Goal: Task Accomplishment & Management: Complete application form

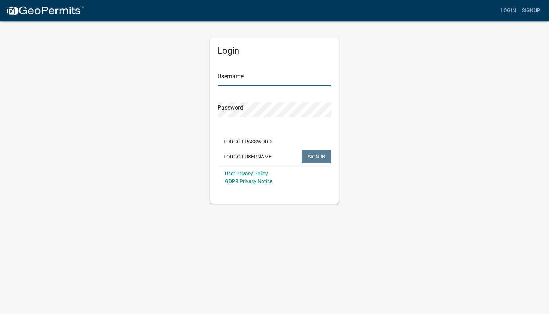
click at [236, 78] on input "Username" at bounding box center [274, 78] width 114 height 15
type input "j"
type input "[EMAIL_ADDRESS][DOMAIN_NAME]"
click at [314, 155] on span "SIGN IN" at bounding box center [316, 156] width 18 height 6
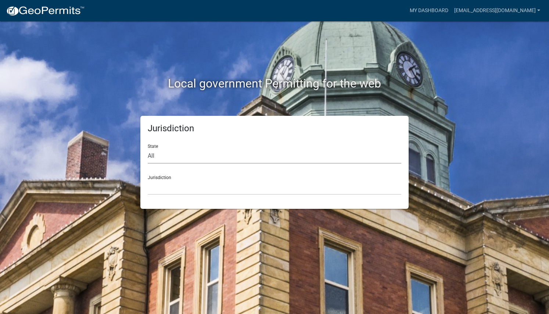
click at [201, 156] on select "All [US_STATE] [US_STATE] [US_STATE] [US_STATE] [US_STATE] [US_STATE] [US_STATE…" at bounding box center [274, 155] width 253 height 15
select select "[US_STATE]"
click at [148, 148] on select "All [US_STATE] [US_STATE] [US_STATE] [US_STATE] [US_STATE] [US_STATE] [US_STATE…" at bounding box center [274, 155] width 253 height 15
click at [180, 188] on select "City of [GEOGRAPHIC_DATA], [US_STATE] City of [GEOGRAPHIC_DATA], [US_STATE] Cit…" at bounding box center [274, 187] width 253 height 15
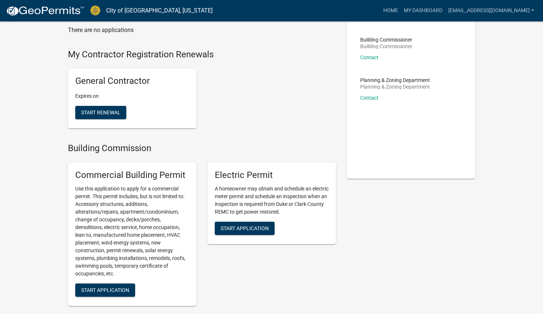
scroll to position [110, 0]
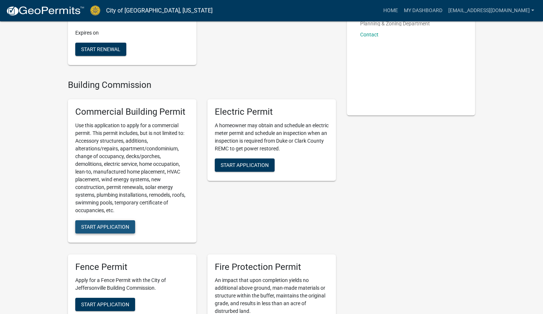
click at [117, 225] on span "Start Application" at bounding box center [105, 226] width 48 height 6
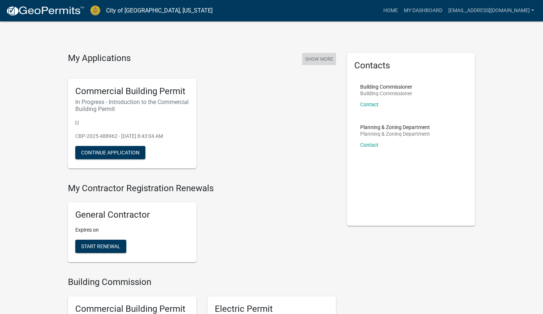
click at [318, 57] on button "Show More" at bounding box center [319, 59] width 34 height 12
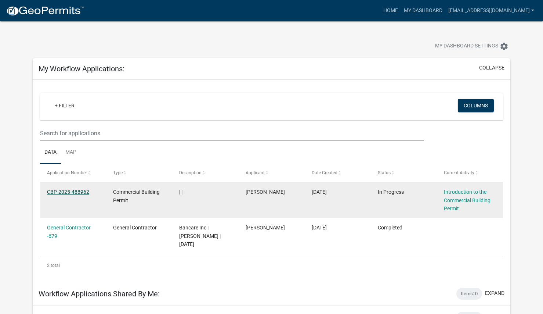
click at [81, 193] on link "CBP-2025-488962" at bounding box center [68, 192] width 42 height 6
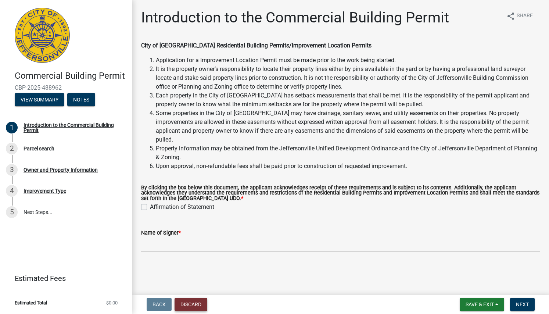
click at [206, 301] on button "Discard" at bounding box center [190, 303] width 33 height 13
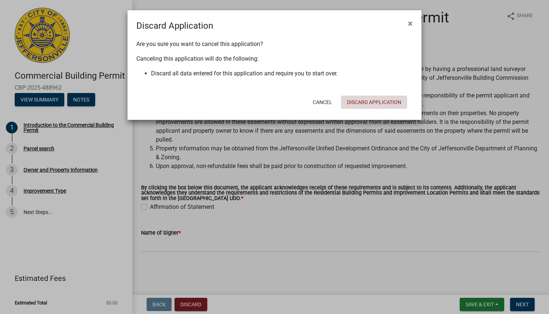
click at [361, 99] on button "Discard Application" at bounding box center [374, 101] width 66 height 13
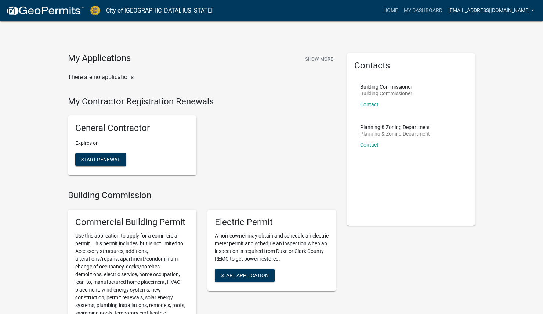
click at [532, 9] on link "[EMAIL_ADDRESS][DOMAIN_NAME]" at bounding box center [491, 11] width 92 height 14
click at [483, 77] on link "Logout" at bounding box center [505, 72] width 63 height 18
